Goal: Navigation & Orientation: Find specific page/section

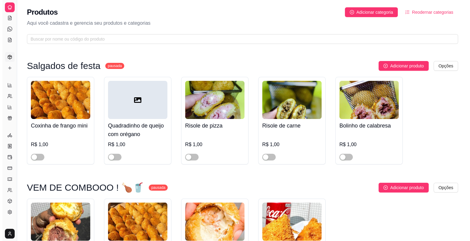
scroll to position [211, 0]
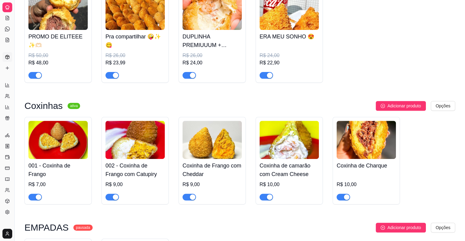
click at [268, 143] on img at bounding box center [289, 140] width 59 height 38
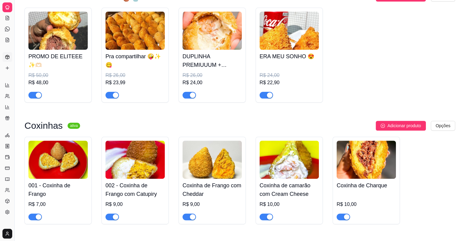
scroll to position [193, 0]
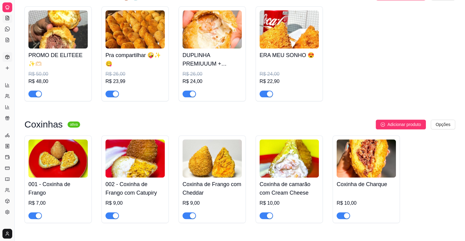
click at [7, 20] on icon at bounding box center [7, 18] width 3 height 4
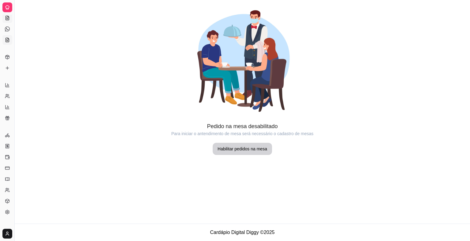
click at [7, 37] on link "KDS" at bounding box center [7, 40] width 10 height 10
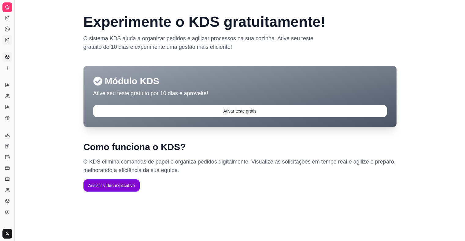
click at [7, 57] on polyline at bounding box center [8, 56] width 4 height 1
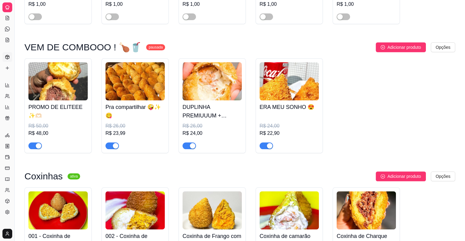
scroll to position [144, 0]
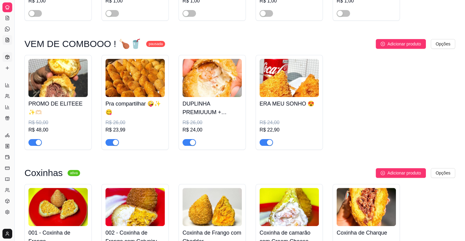
click at [9, 38] on icon at bounding box center [7, 40] width 5 height 5
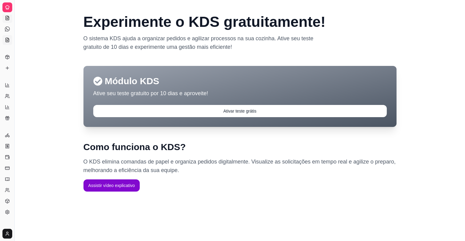
click at [9, 15] on link "Salão / Mesas" at bounding box center [7, 18] width 10 height 10
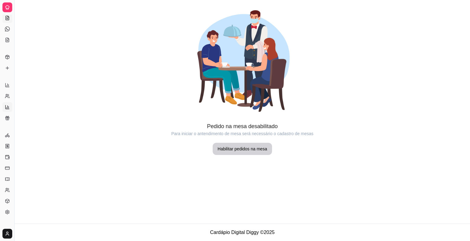
click at [8, 108] on icon at bounding box center [7, 107] width 5 height 5
select select "TOTAL_OF_ORDERS"
select select "7"
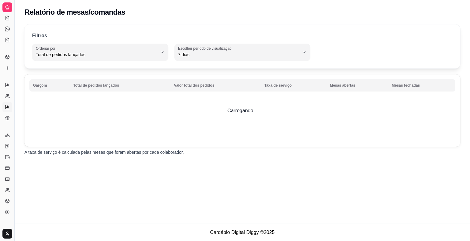
click at [7, 121] on div "Gerenciar" at bounding box center [6, 126] width 9 height 10
click at [9, 117] on icon at bounding box center [7, 118] width 5 height 5
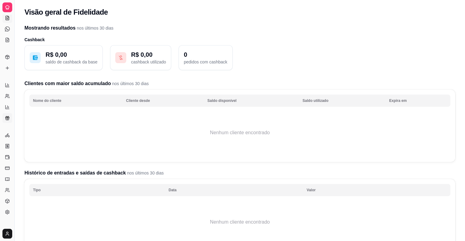
click at [10, 22] on link "Salão / Mesas" at bounding box center [7, 18] width 10 height 10
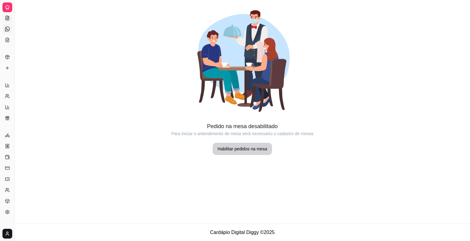
click at [7, 33] on link "Diggy Bot novo" at bounding box center [7, 29] width 10 height 10
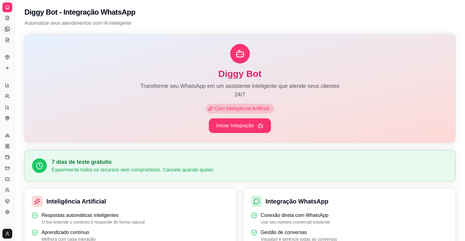
click at [7, 44] on div "Catálogo" at bounding box center [6, 47] width 9 height 10
click at [10, 39] on link "KDS" at bounding box center [7, 40] width 10 height 10
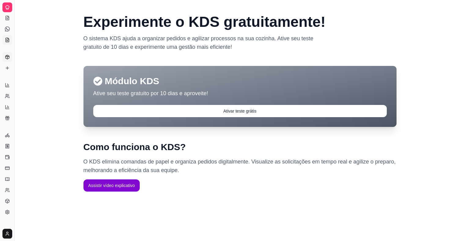
click at [6, 55] on icon at bounding box center [7, 57] width 5 height 5
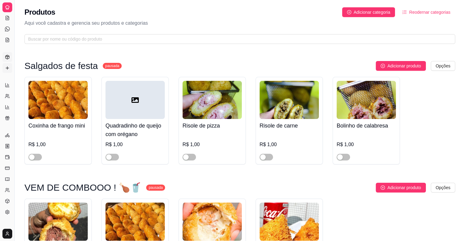
click at [6, 68] on icon at bounding box center [7, 68] width 3 height 0
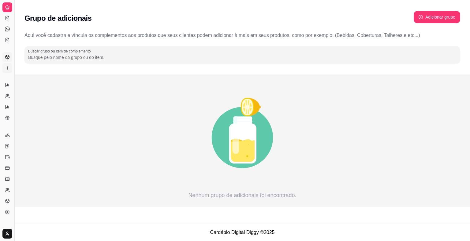
click at [9, 58] on icon at bounding box center [8, 57] width 4 height 4
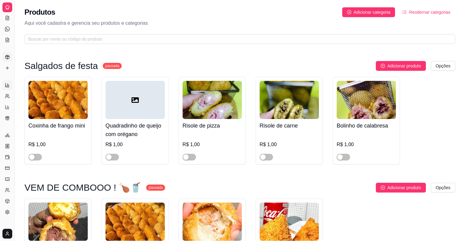
click at [8, 86] on icon at bounding box center [7, 85] width 5 height 5
select select "ALL"
select select "0"
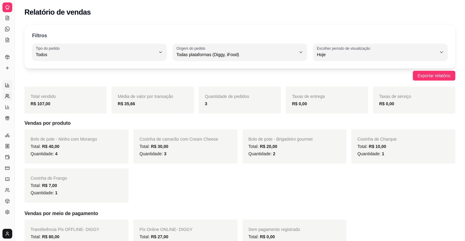
click at [8, 97] on icon at bounding box center [6, 97] width 3 height 1
select select "30"
select select "HIGHEST_TOTAL_SPENT_WITH_ORDERS"
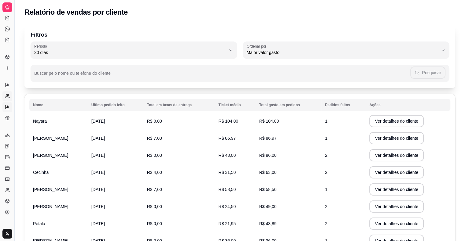
click at [6, 111] on link "Relatório de mesas" at bounding box center [7, 107] width 10 height 10
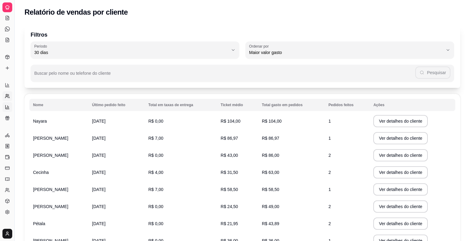
select select "TOTAL_OF_ORDERS"
select select "7"
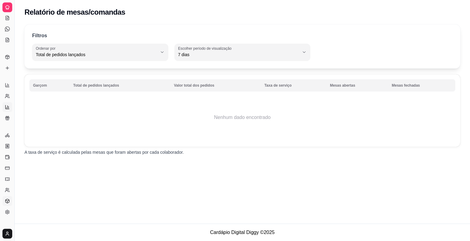
click at [7, 201] on icon at bounding box center [7, 201] width 5 height 5
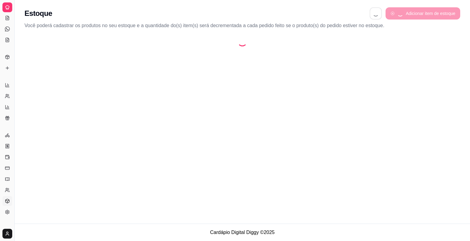
select select "QUANTITY_ORDER"
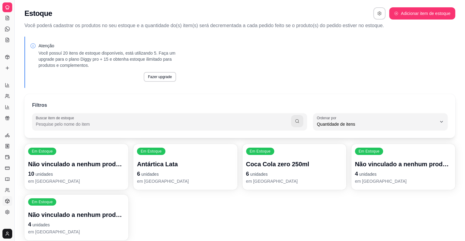
scroll to position [6, 0]
click at [8, 56] on icon at bounding box center [7, 57] width 5 height 5
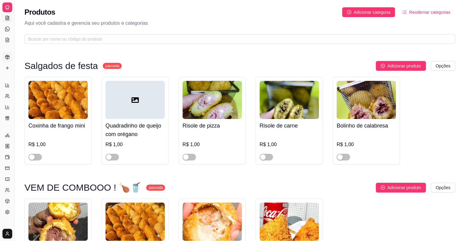
click at [9, 18] on icon at bounding box center [7, 18] width 3 height 4
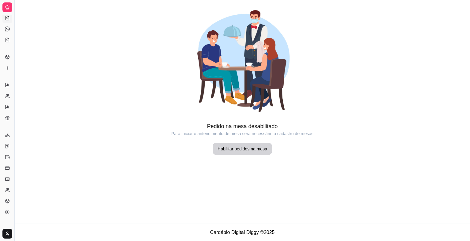
click at [6, 43] on div "Catálogo" at bounding box center [6, 47] width 9 height 10
click at [7, 38] on icon at bounding box center [7, 40] width 5 height 5
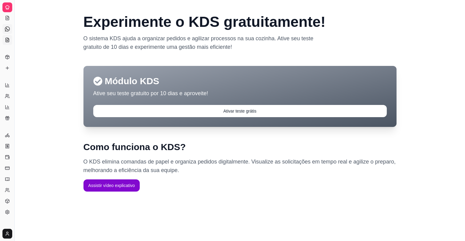
click at [8, 27] on icon at bounding box center [7, 29] width 5 height 5
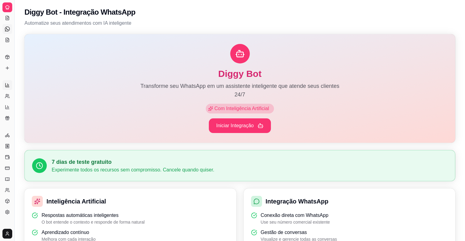
click at [8, 85] on icon at bounding box center [7, 85] width 5 height 5
select select "ALL"
select select "0"
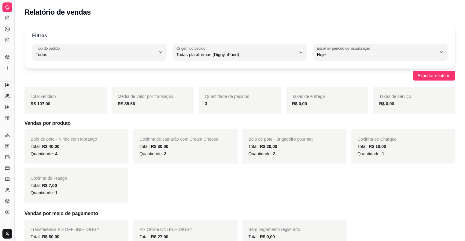
click at [6, 97] on icon at bounding box center [6, 97] width 3 height 1
select select "30"
select select "HIGHEST_TOTAL_SPENT_WITH_ORDERS"
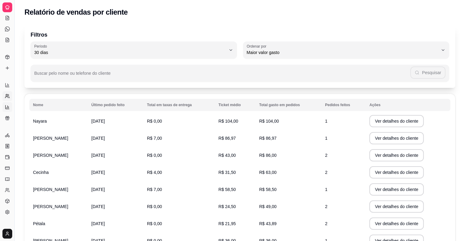
click at [9, 109] on icon at bounding box center [7, 107] width 5 height 5
select select "TOTAL_OF_ORDERS"
select select "7"
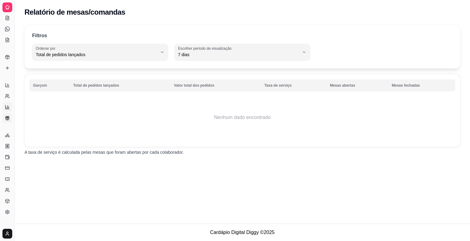
click at [9, 119] on icon at bounding box center [7, 119] width 3 height 2
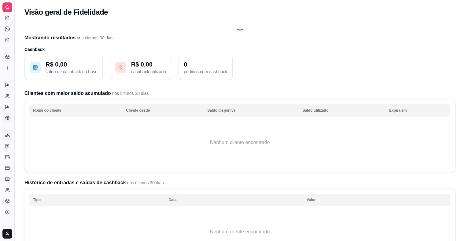
click at [6, 137] on icon at bounding box center [7, 135] width 5 height 5
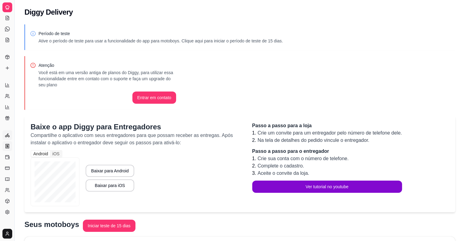
click at [7, 147] on icon at bounding box center [7, 146] width 0 height 2
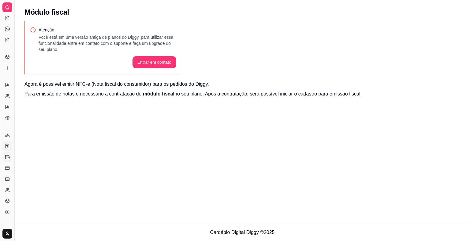
click at [9, 157] on icon at bounding box center [7, 157] width 5 height 5
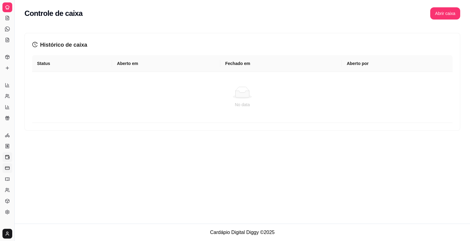
click at [7, 167] on rect at bounding box center [7, 168] width 4 height 3
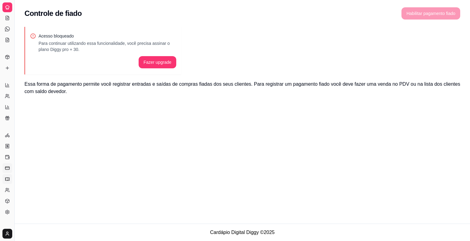
click at [8, 177] on icon at bounding box center [7, 179] width 5 height 5
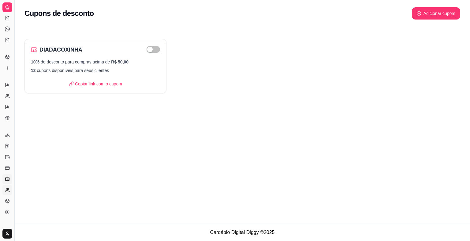
click at [7, 189] on icon at bounding box center [7, 190] width 5 height 5
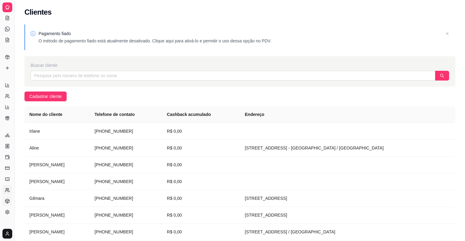
click at [7, 202] on icon at bounding box center [7, 201] width 5 height 5
select select "QUANTITY_ORDER"
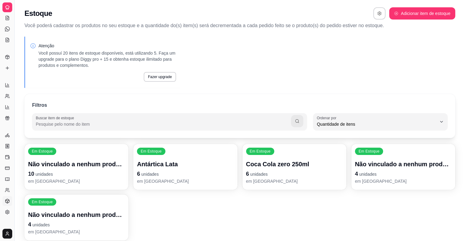
click at [7, 202] on icon at bounding box center [7, 201] width 5 height 5
click at [7, 210] on icon at bounding box center [7, 212] width 5 height 5
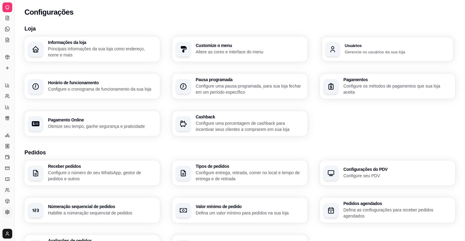
click at [348, 37] on div "Informações da loja Principais informações da sua loja como endereço, nome e ma…" at bounding box center [239, 87] width 431 height 100
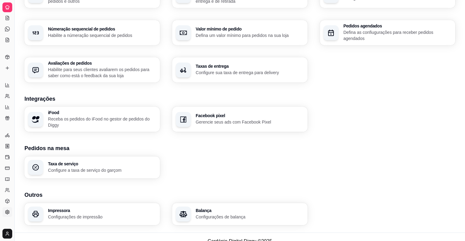
scroll to position [183, 0]
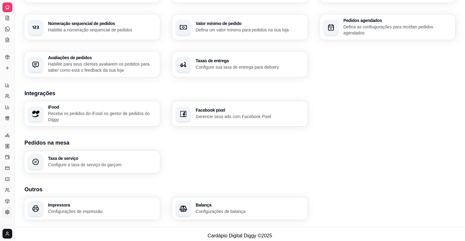
click at [5, 227] on icon at bounding box center [7, 229] width 5 height 5
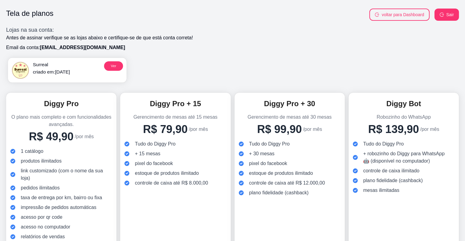
click at [64, 75] on p "criado em: [DATE]" at bounding box center [51, 71] width 37 height 7
